Goal: Task Accomplishment & Management: Use online tool/utility

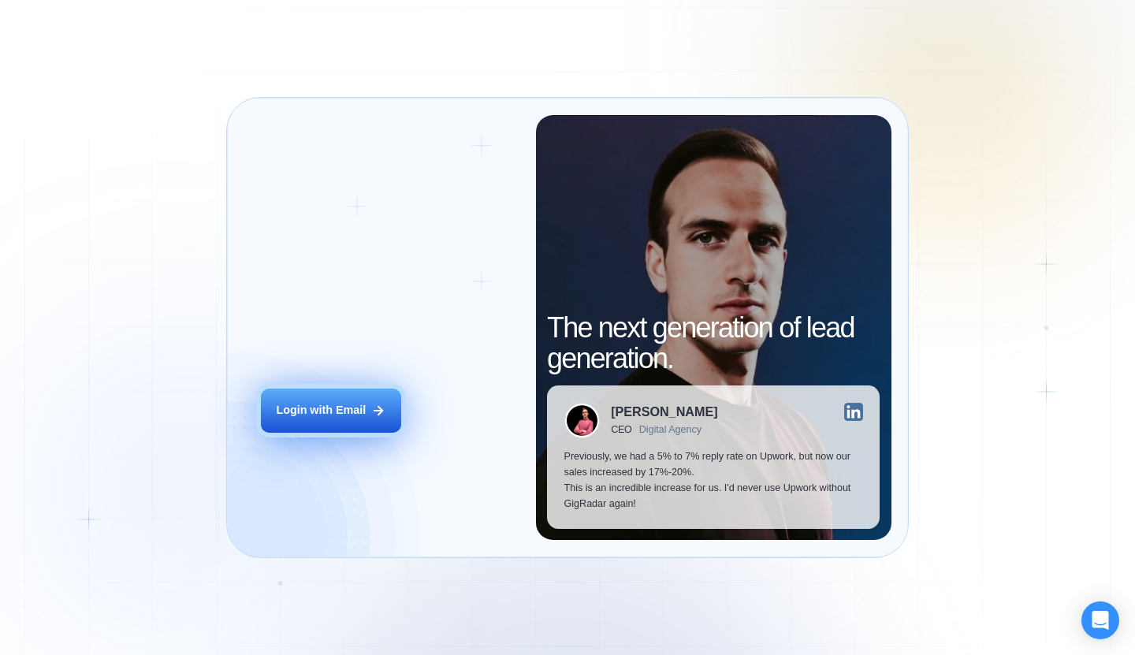
click at [335, 412] on div "Login with Email" at bounding box center [321, 411] width 90 height 16
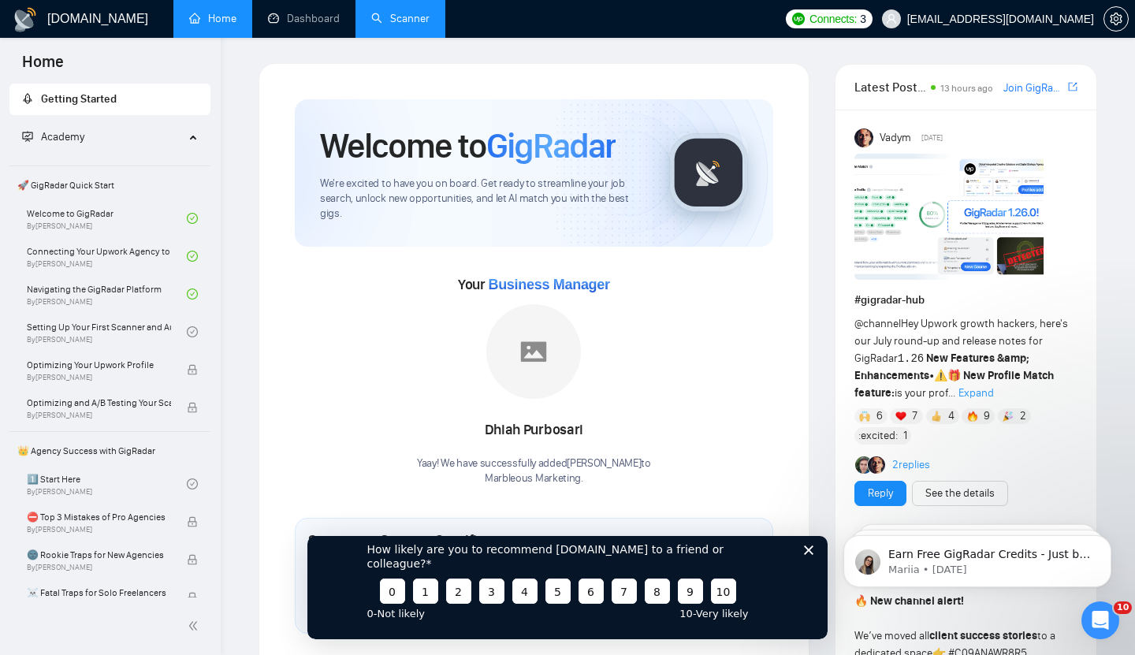
click at [378, 16] on link "Scanner" at bounding box center [400, 18] width 58 height 13
